Goal: Check status: Check status

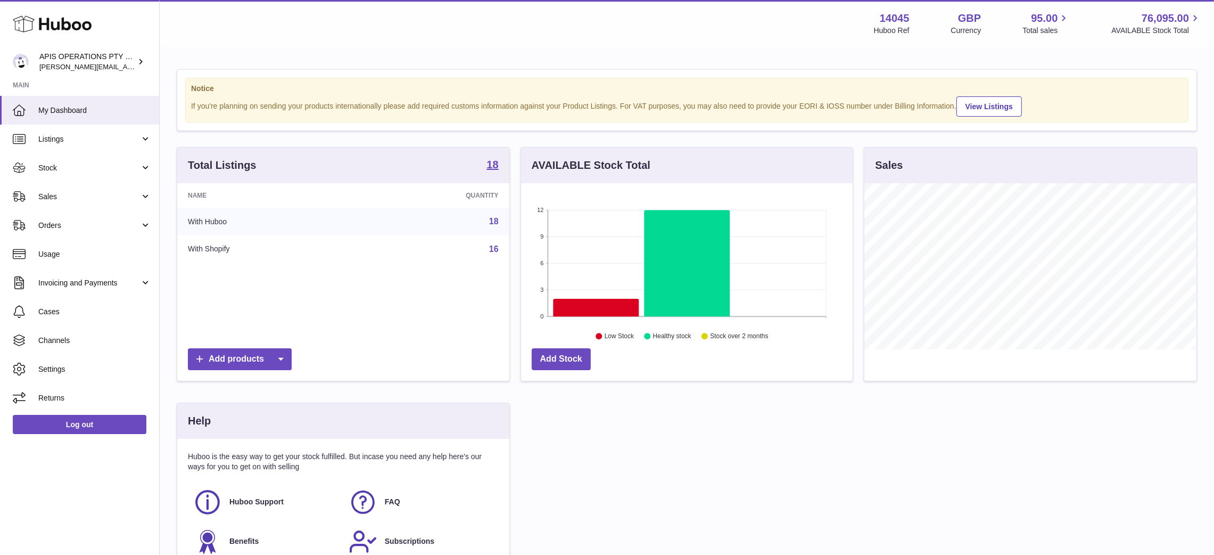
scroll to position [166, 332]
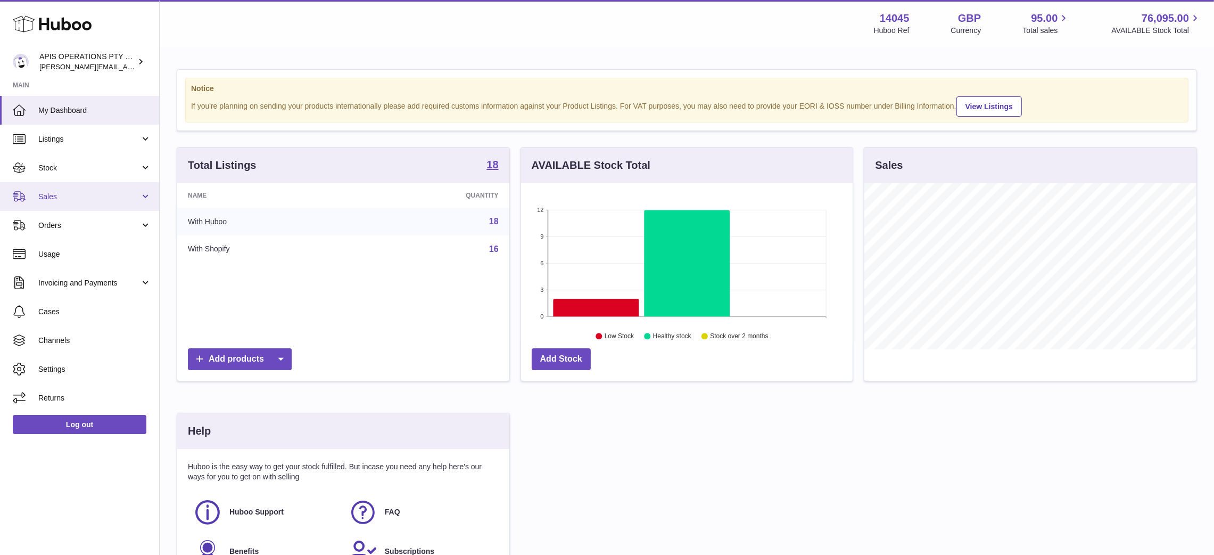
click at [75, 201] on span "Sales" at bounding box center [89, 197] width 102 height 10
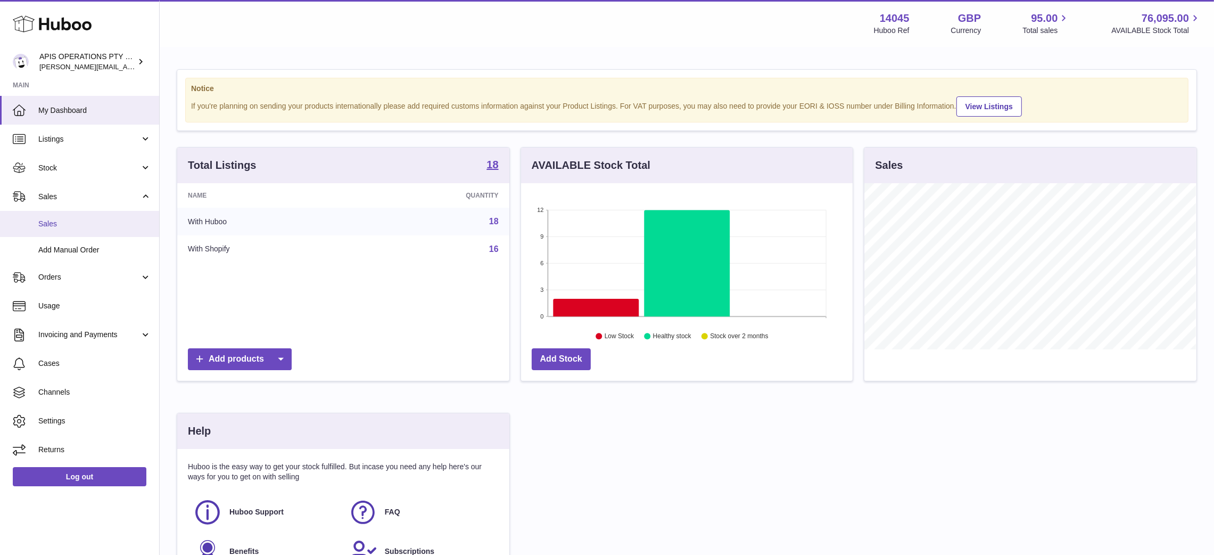
click at [72, 227] on span "Sales" at bounding box center [94, 224] width 113 height 10
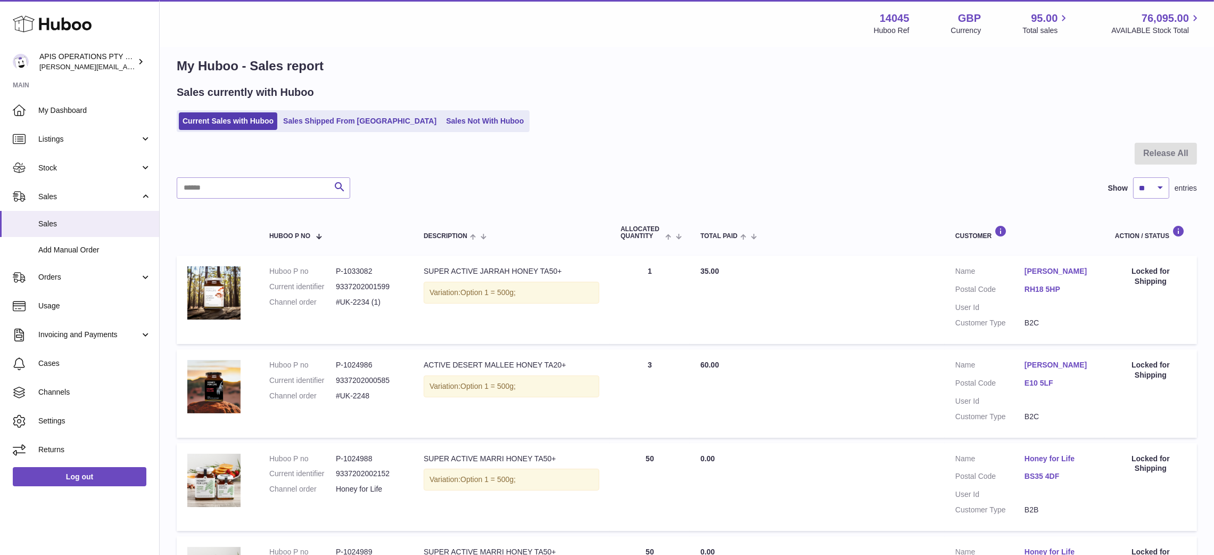
scroll to position [1, 0]
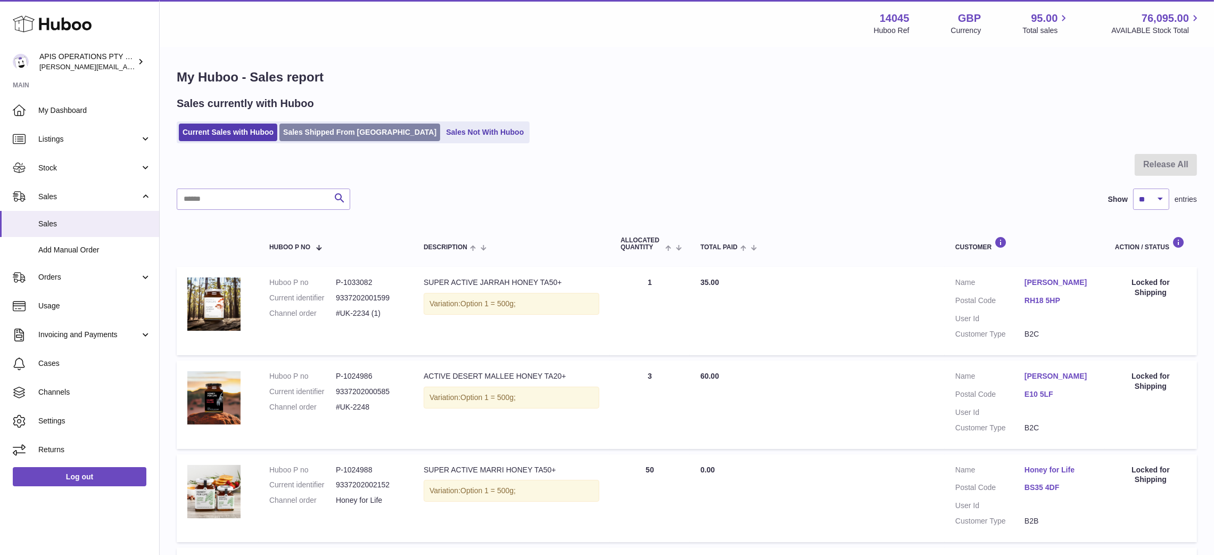
click at [329, 128] on link "Sales Shipped From [GEOGRAPHIC_DATA]" at bounding box center [359, 132] width 161 height 18
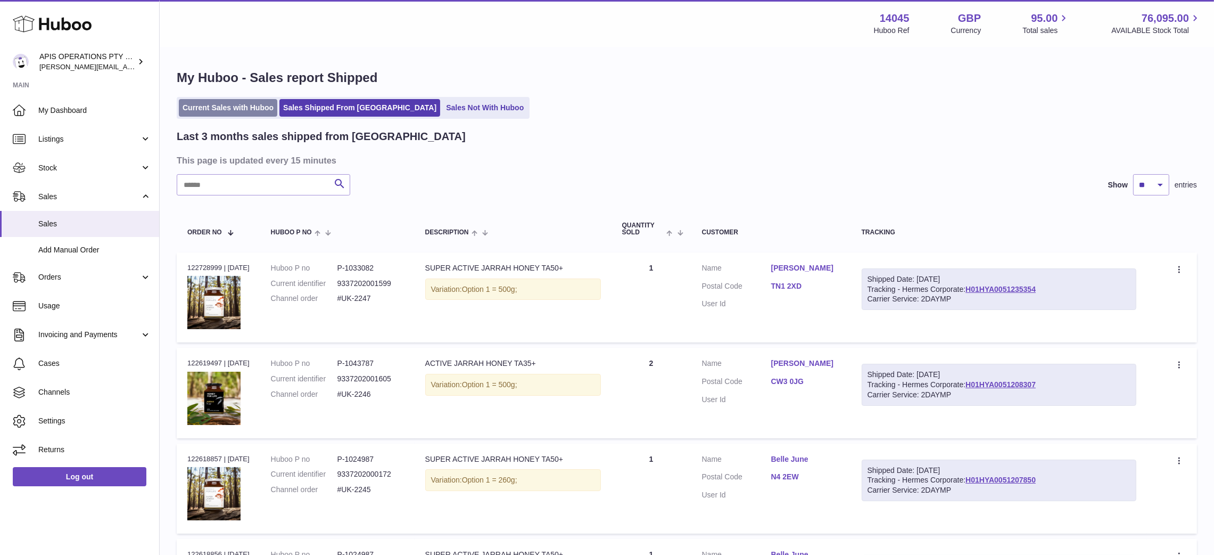
click at [193, 114] on link "Current Sales with Huboo" at bounding box center [228, 108] width 98 height 18
